Goal: Find specific page/section: Find specific page/section

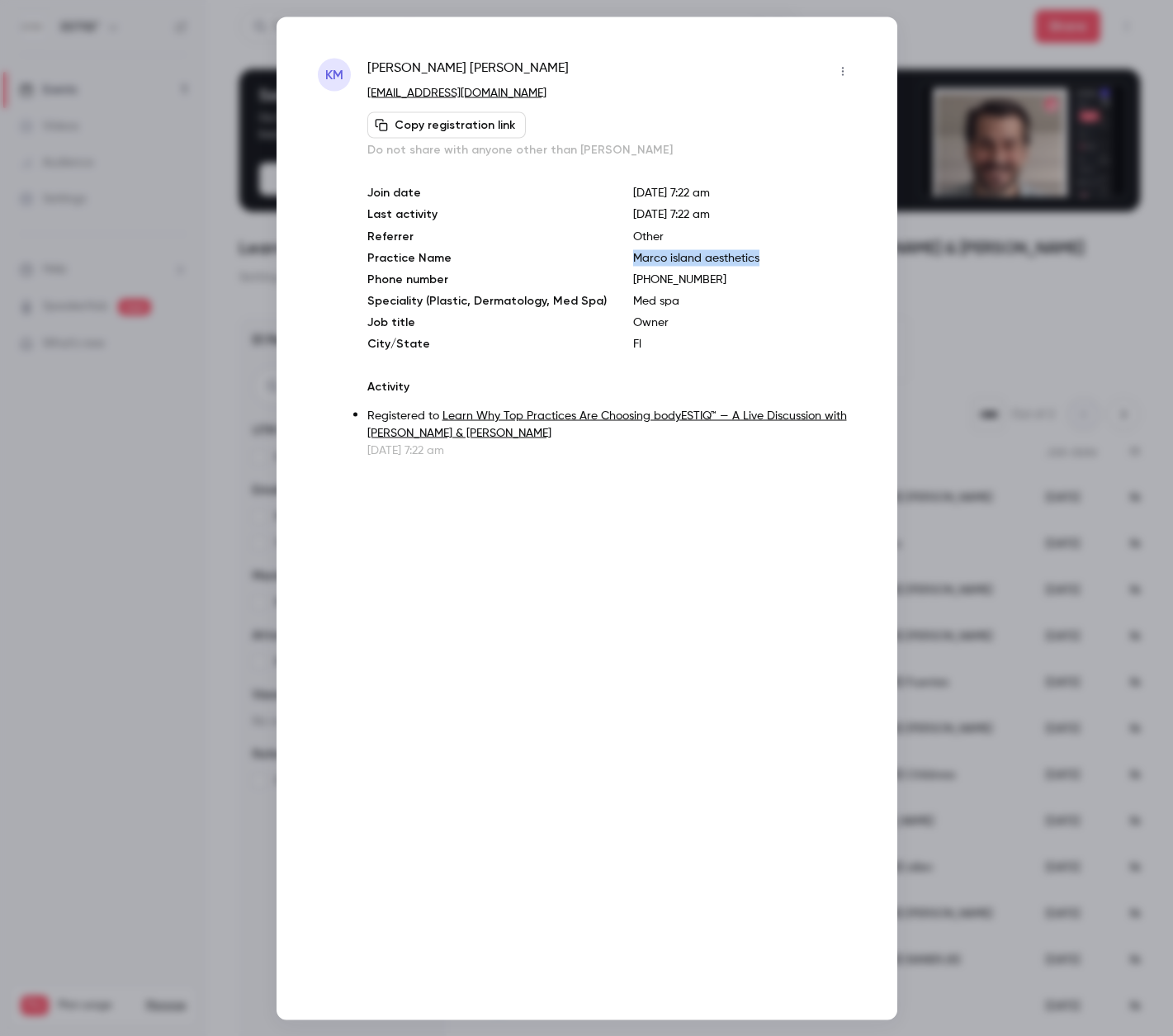
scroll to position [42, 0]
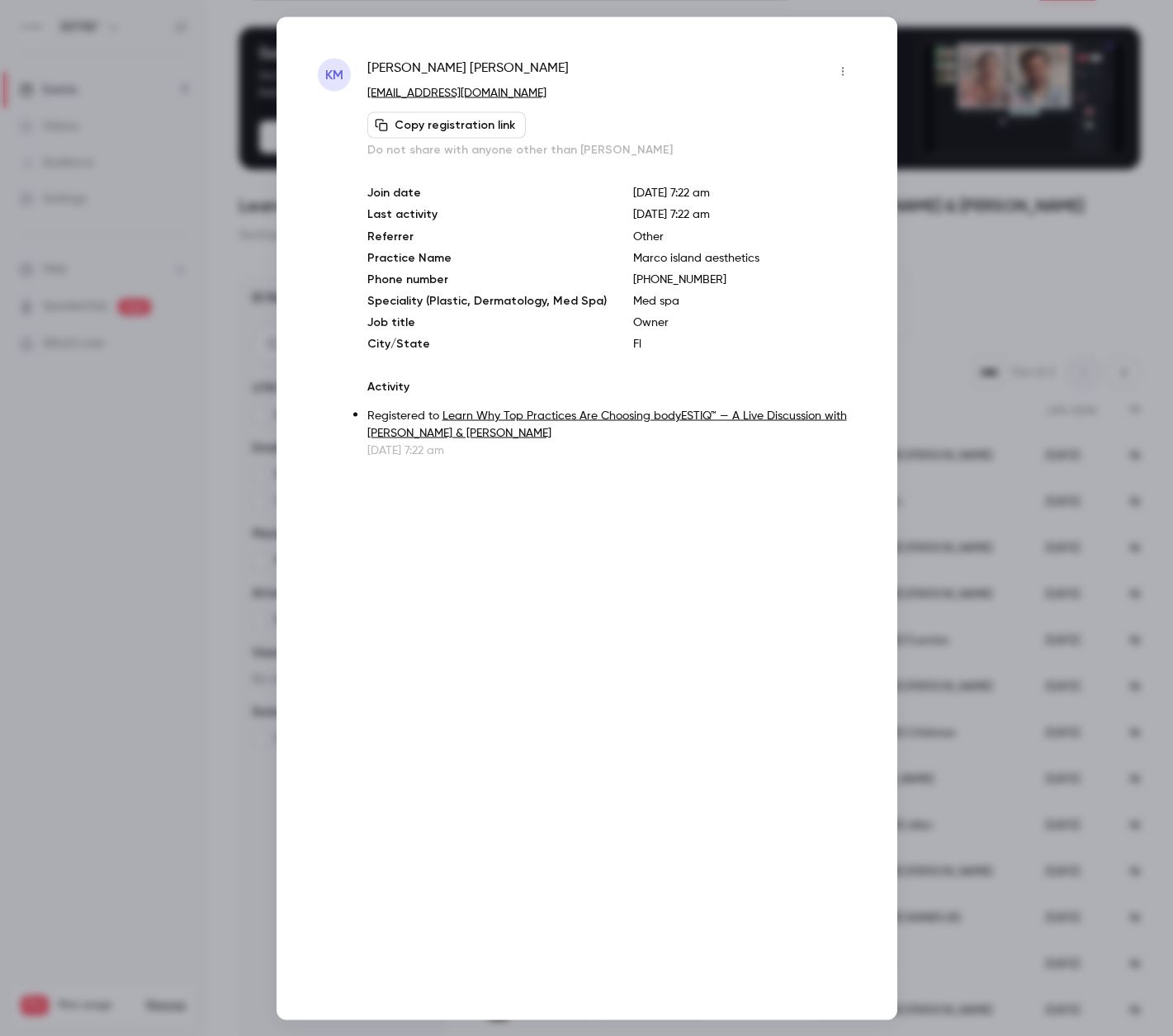
click at [80, 480] on div at bounding box center [586, 518] width 1173 height 1036
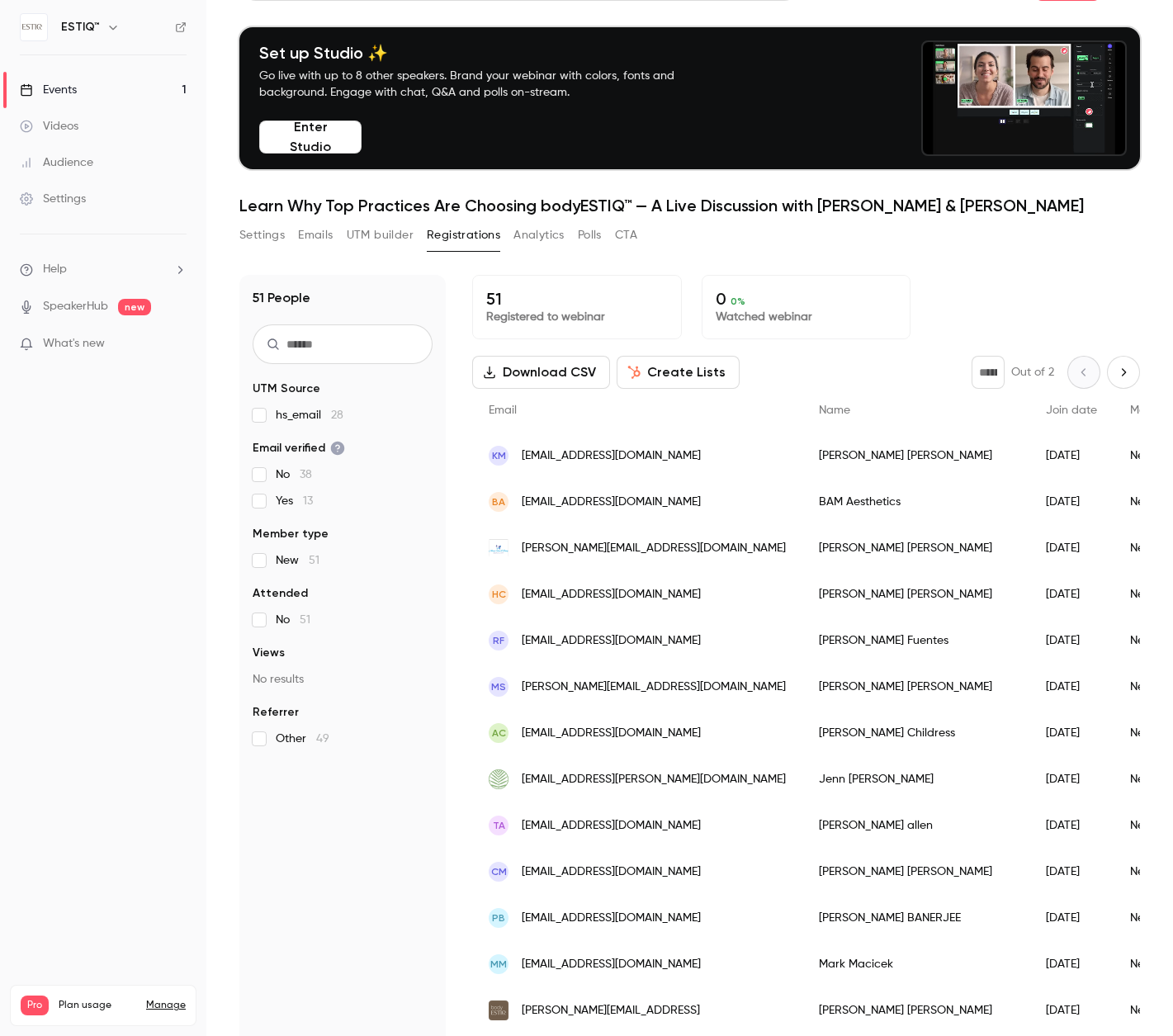
click at [67, 88] on div "Events" at bounding box center [48, 90] width 57 height 17
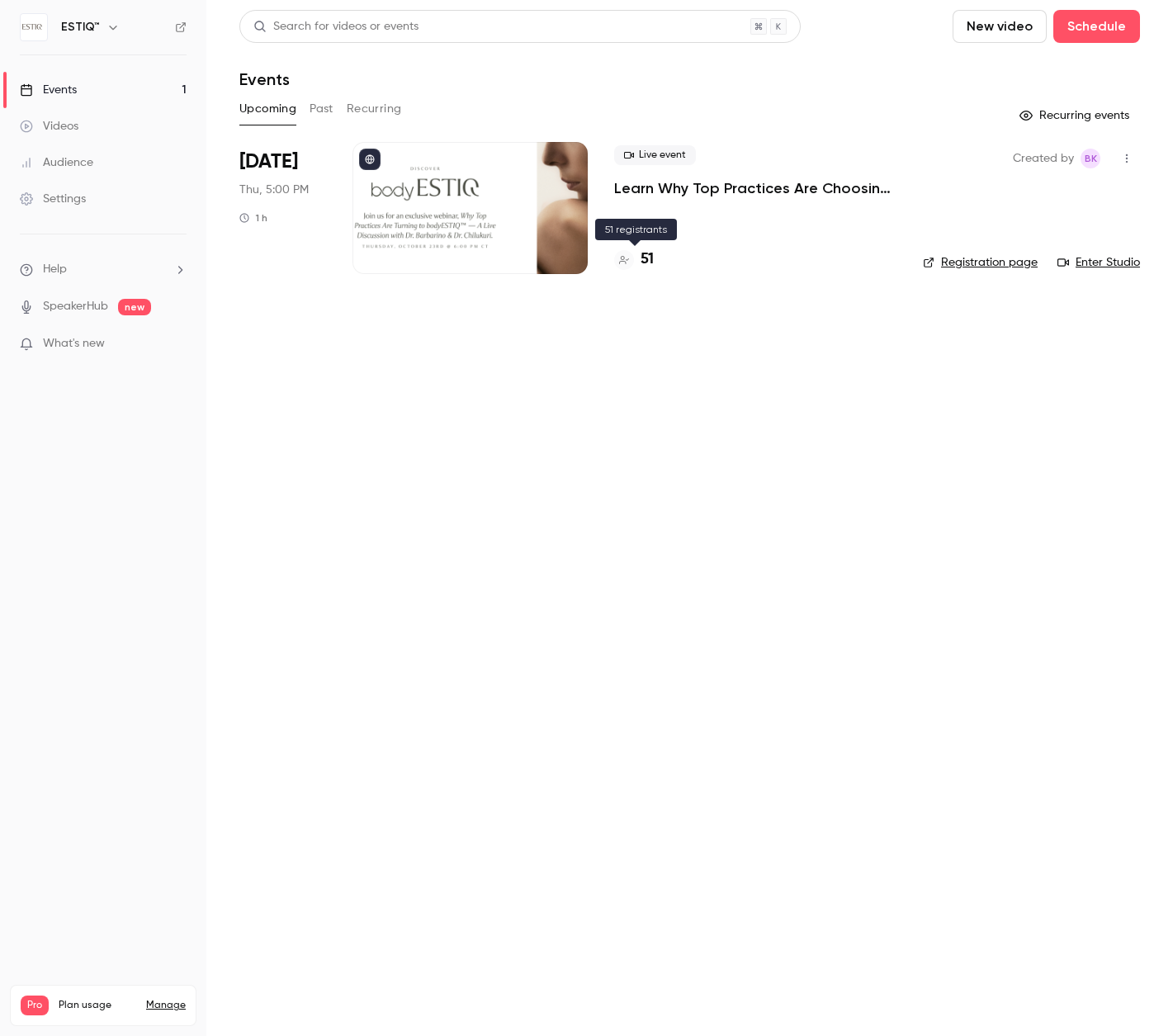
click at [649, 261] on h4 "51" at bounding box center [647, 260] width 13 height 23
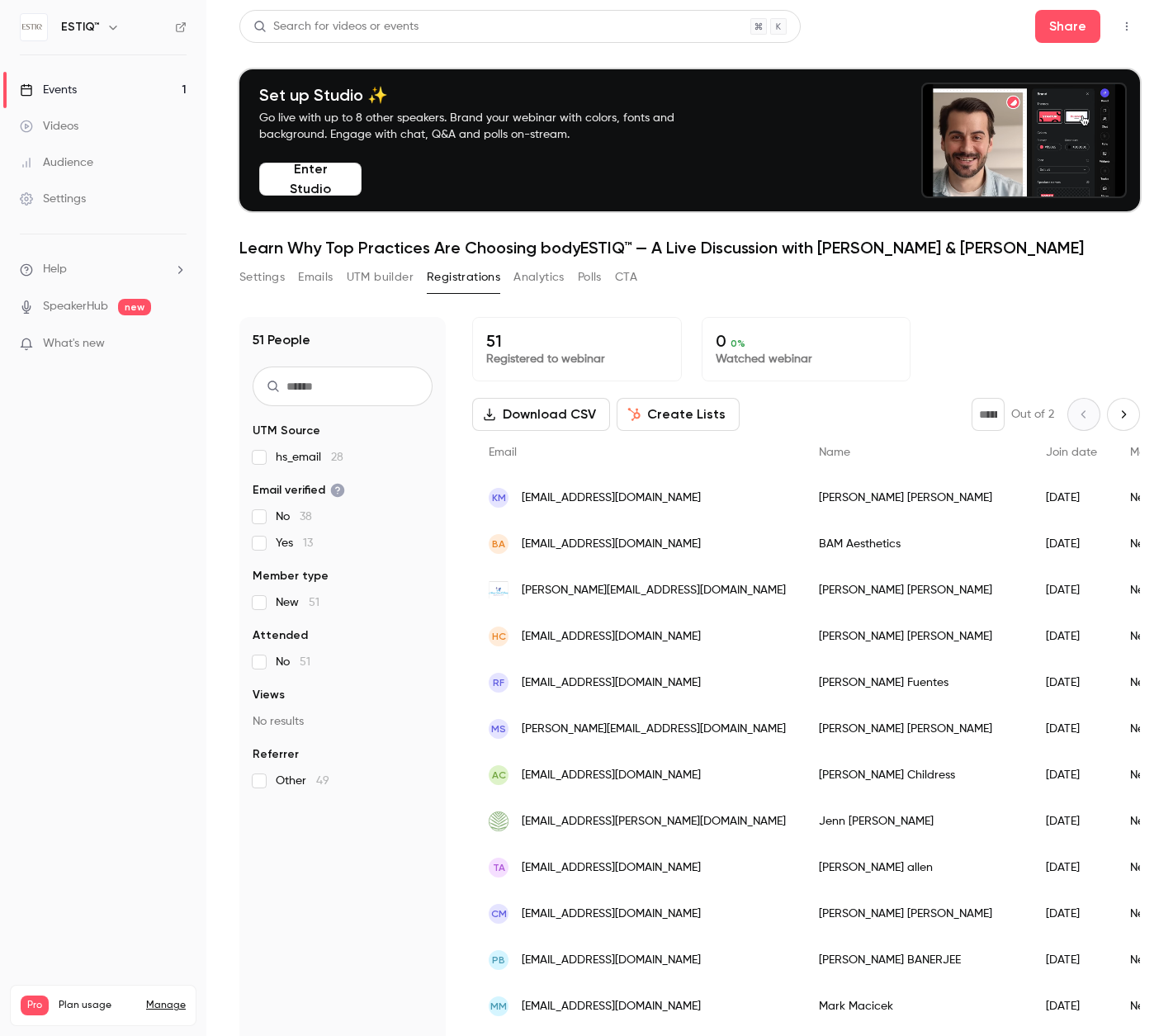
click at [71, 205] on div "Settings" at bounding box center [53, 198] width 66 height 17
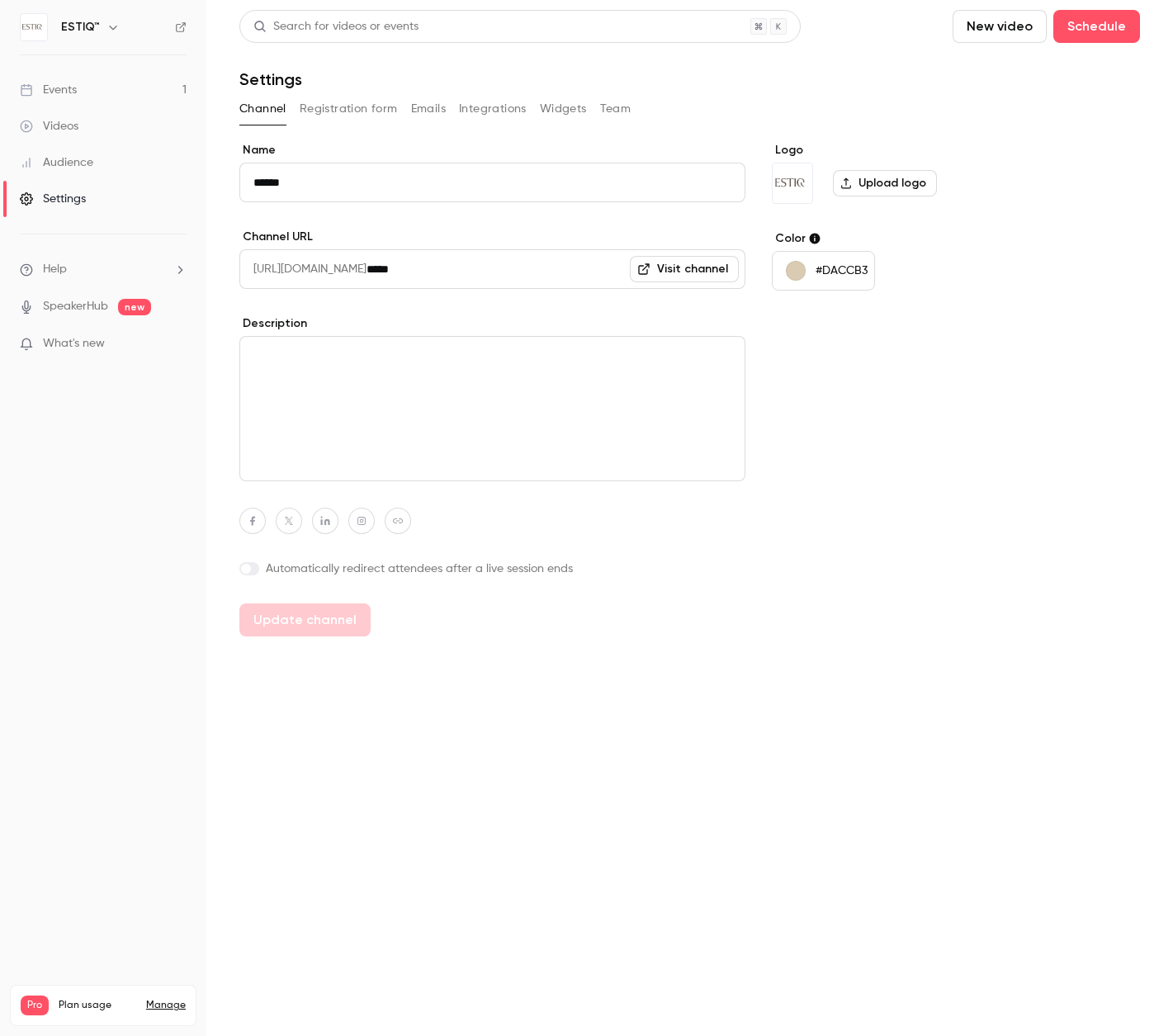
click at [612, 112] on button "Team" at bounding box center [616, 109] width 31 height 26
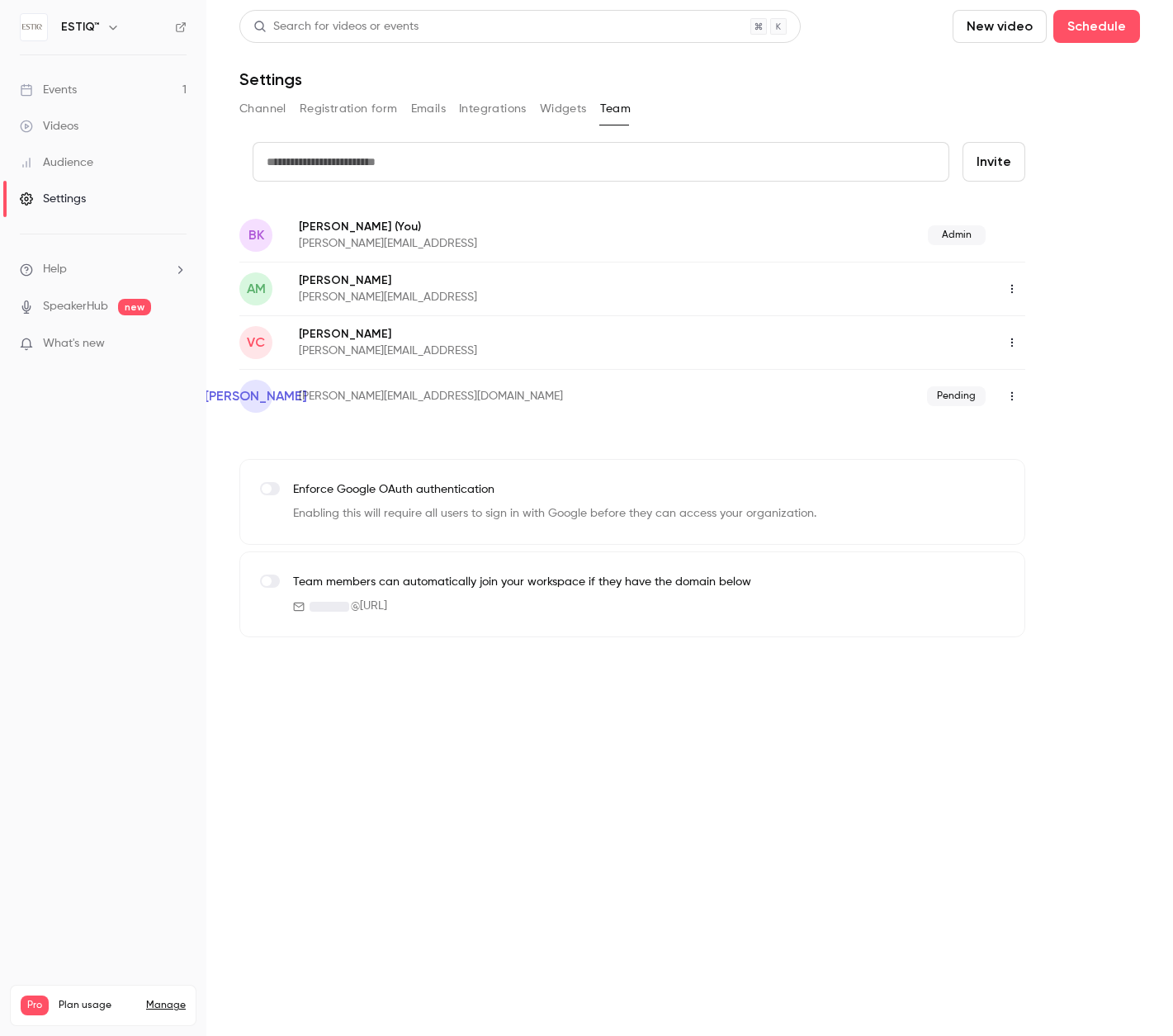
click at [60, 95] on div "Events" at bounding box center [48, 90] width 57 height 17
